Goal: Task Accomplishment & Management: Use online tool/utility

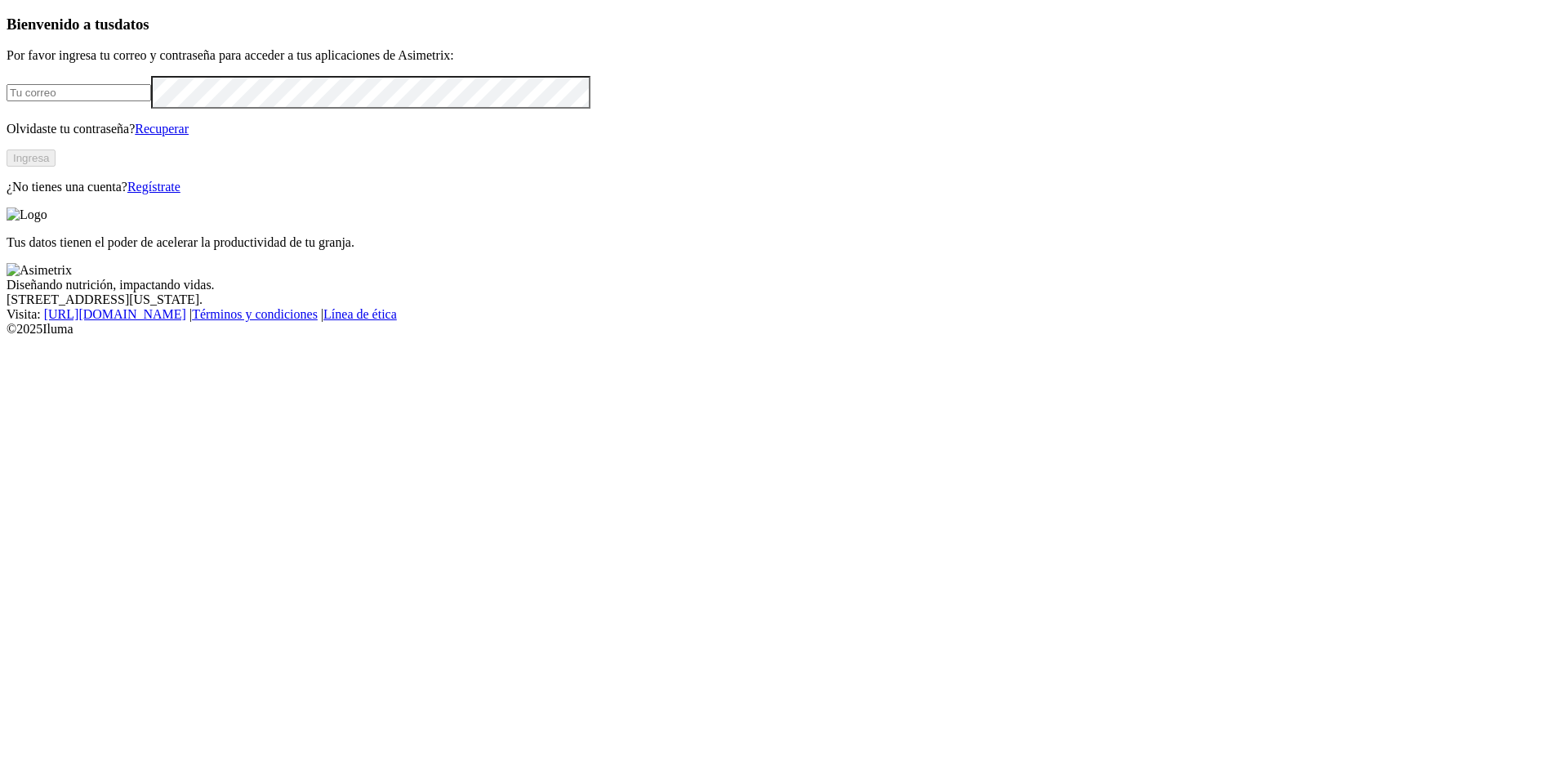
click at [151, 101] on input "email" at bounding box center [79, 93] width 145 height 17
type input "[EMAIL_ADDRESS][DOMAIN_NAME]"
click input "submit" at bounding box center [0, 0] width 0 height 0
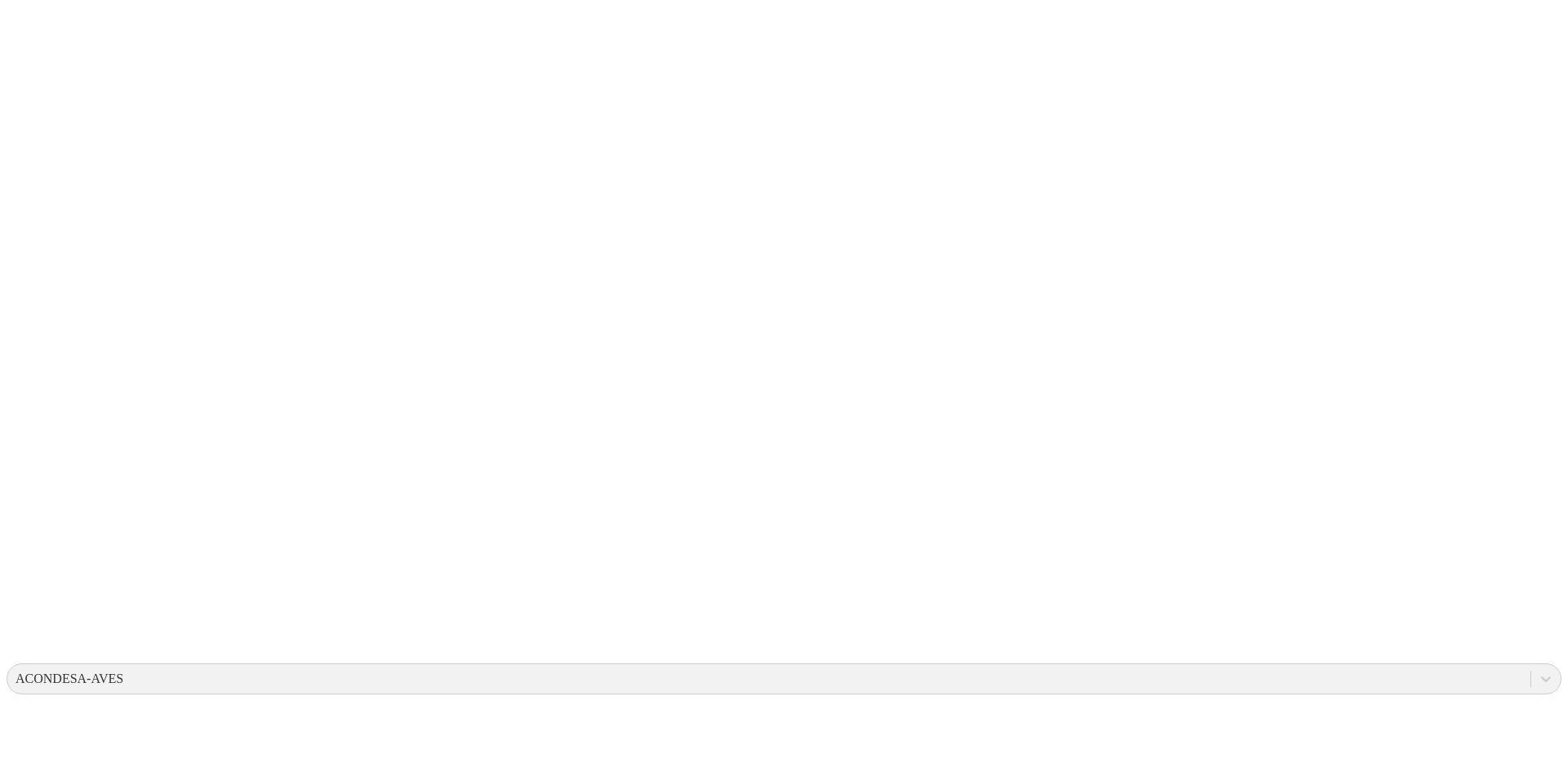
type input "Cierre_semana_engorde"
type input "24 de septiembre"
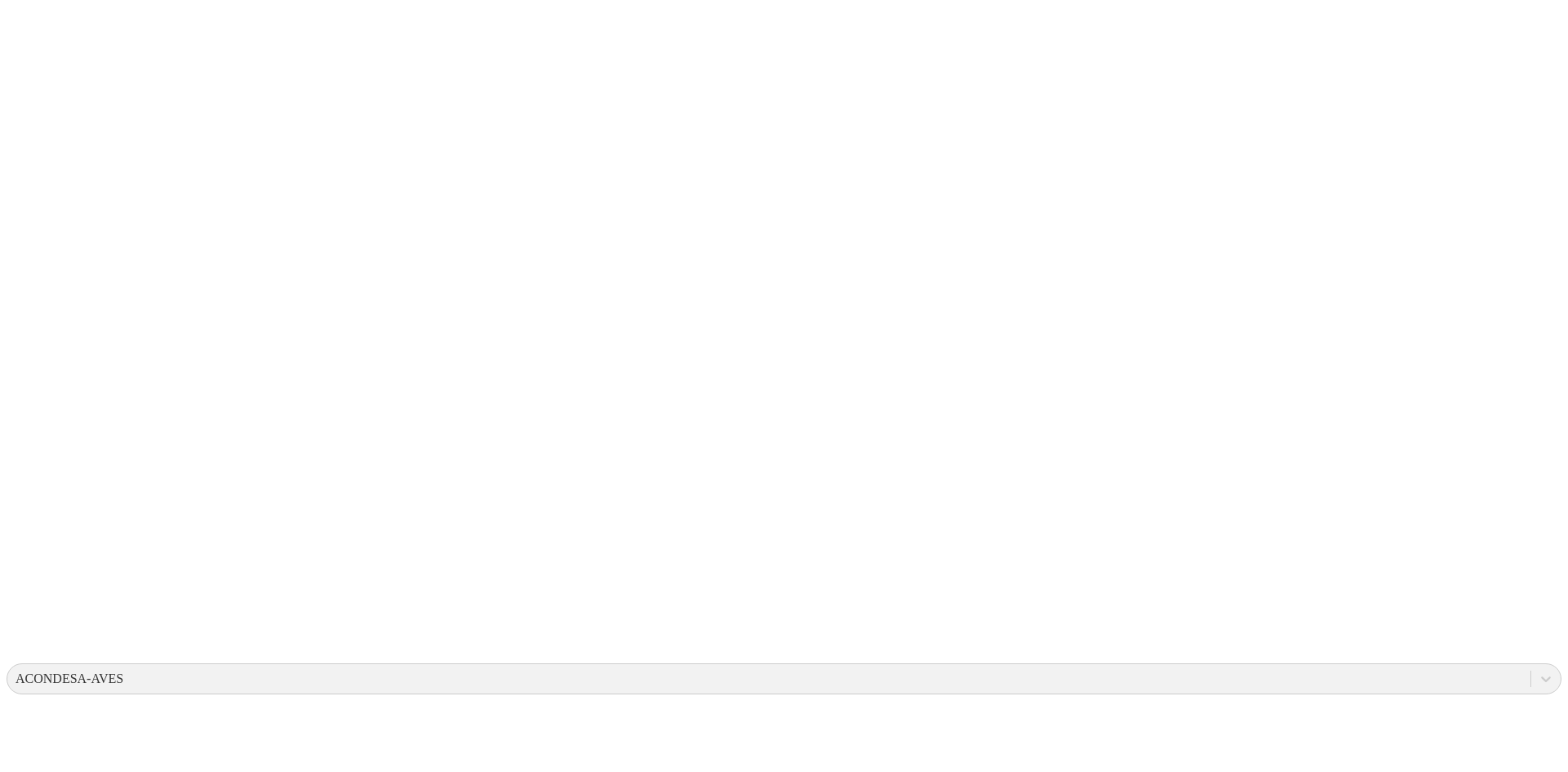
type input "24 de septiembre"
